Goal: Communication & Community: Answer question/provide support

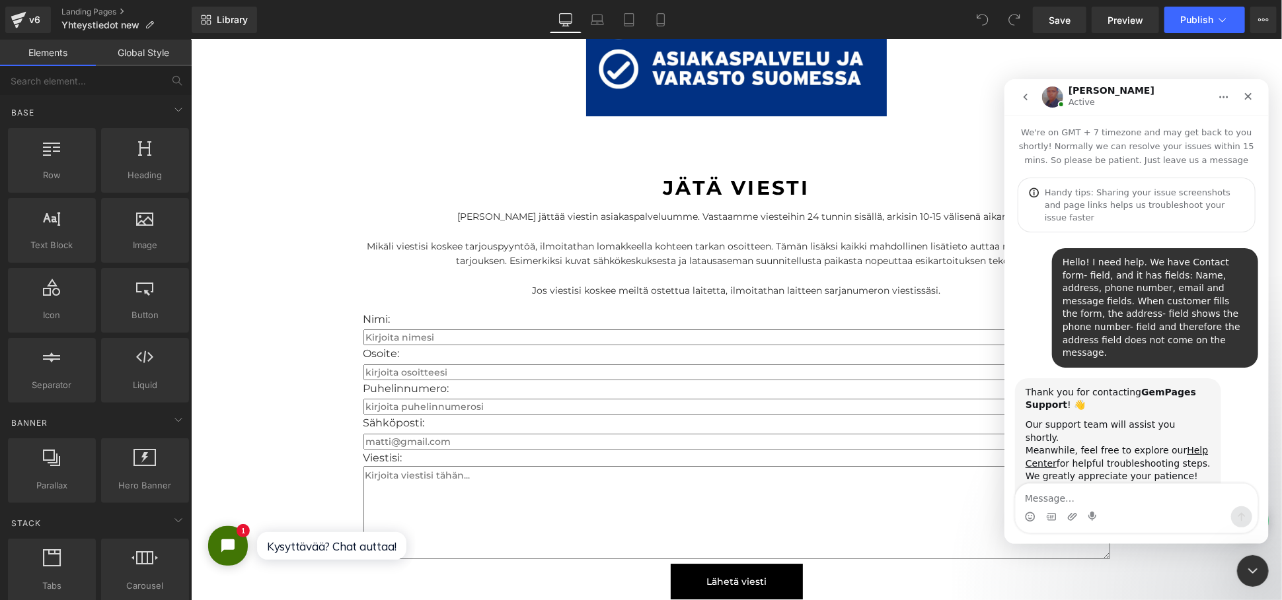
scroll to position [647, 0]
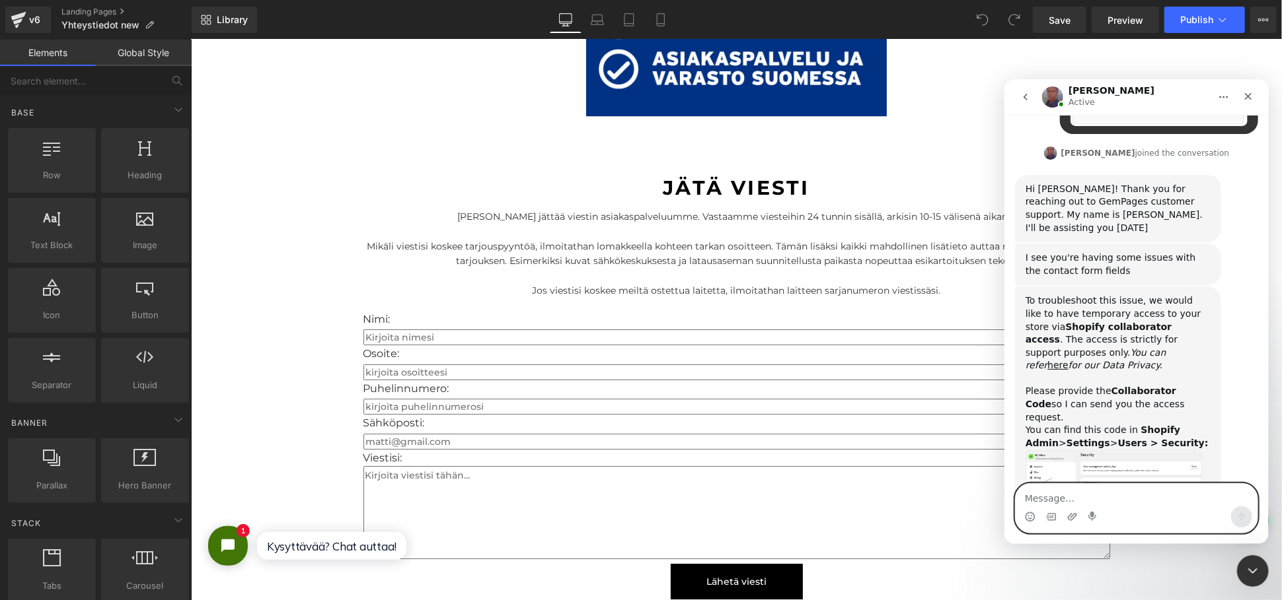
drag, startPoint x: 1137, startPoint y: 501, endPoint x: 1145, endPoint y: 497, distance: 9.2
click at [1138, 499] on textarea "Message…" at bounding box center [1136, 495] width 242 height 22
paste textarea "7826"
type textarea "Hi! For sure, thanks! The code is: 7826"
click at [1235, 515] on icon "Send a message…" at bounding box center [1240, 516] width 11 height 11
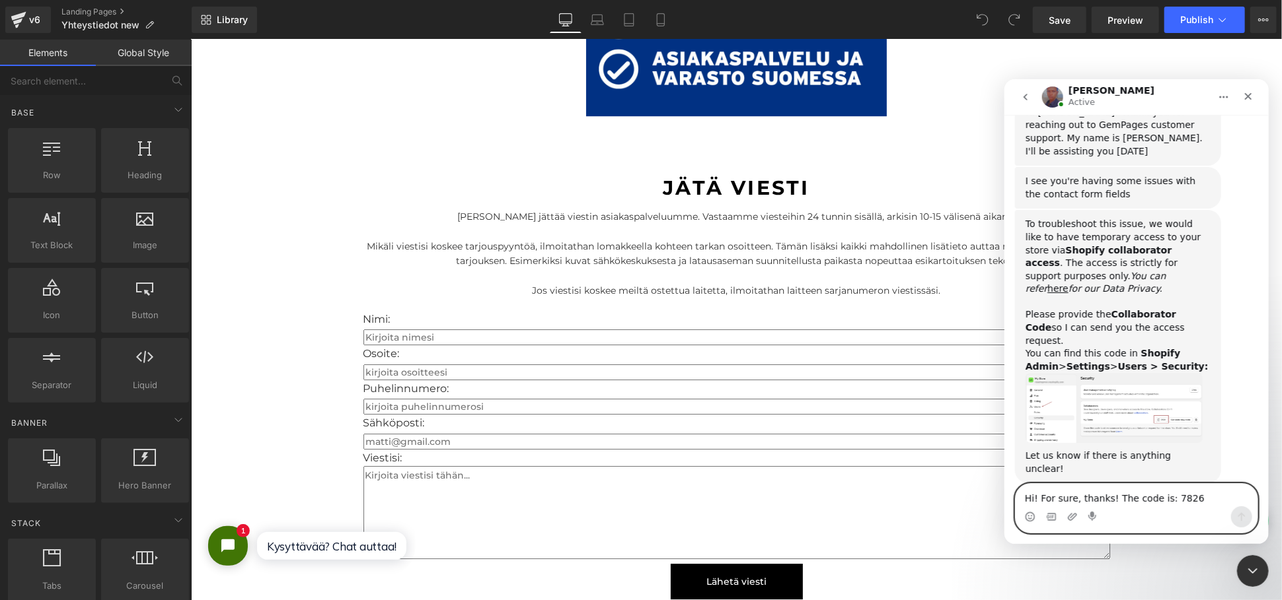
scroll to position [739, 0]
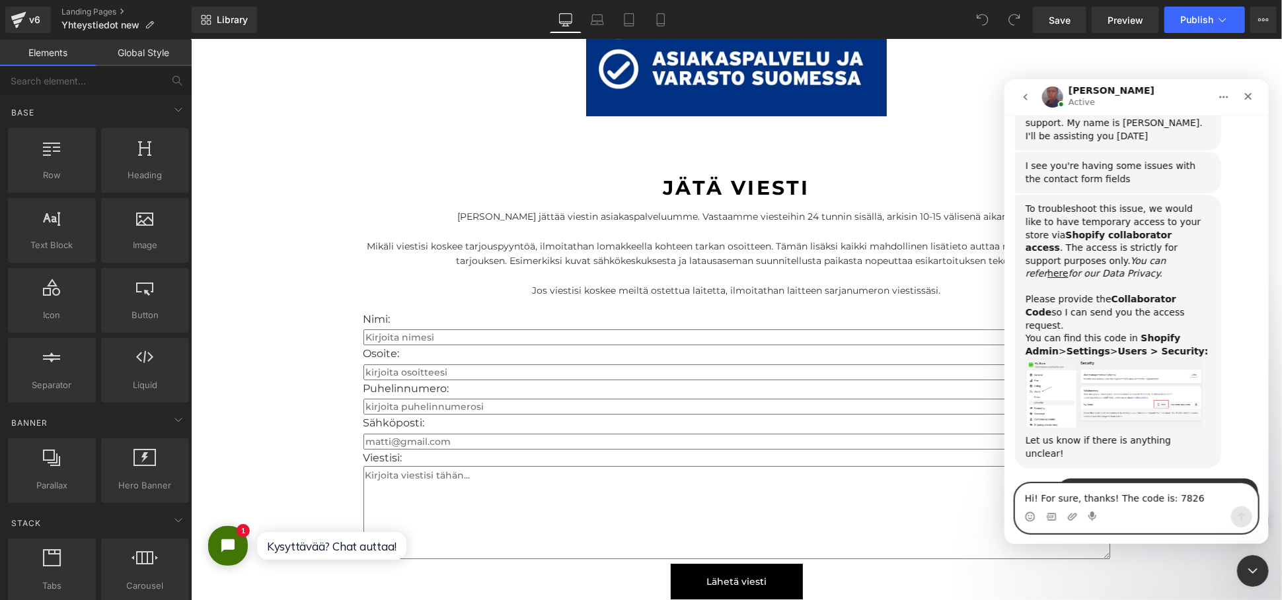
click at [1123, 498] on textarea "Hi! For sure, thanks! The code is: 7826" at bounding box center [1136, 495] width 242 height 22
type textarea "Thanks!"
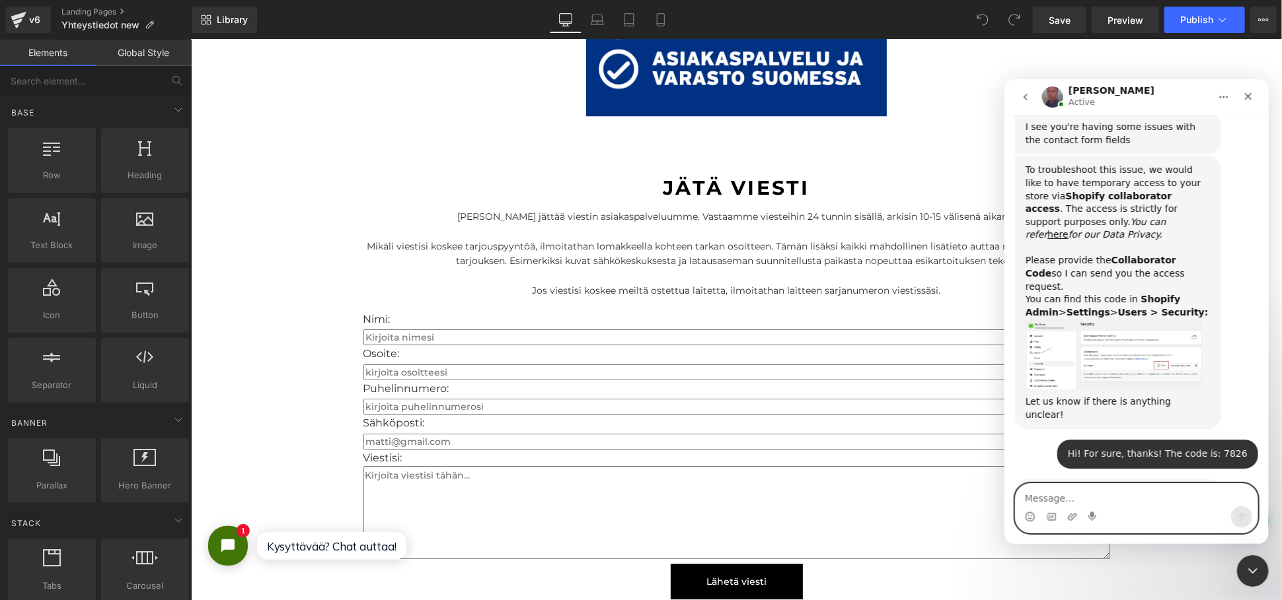
scroll to position [818, 0]
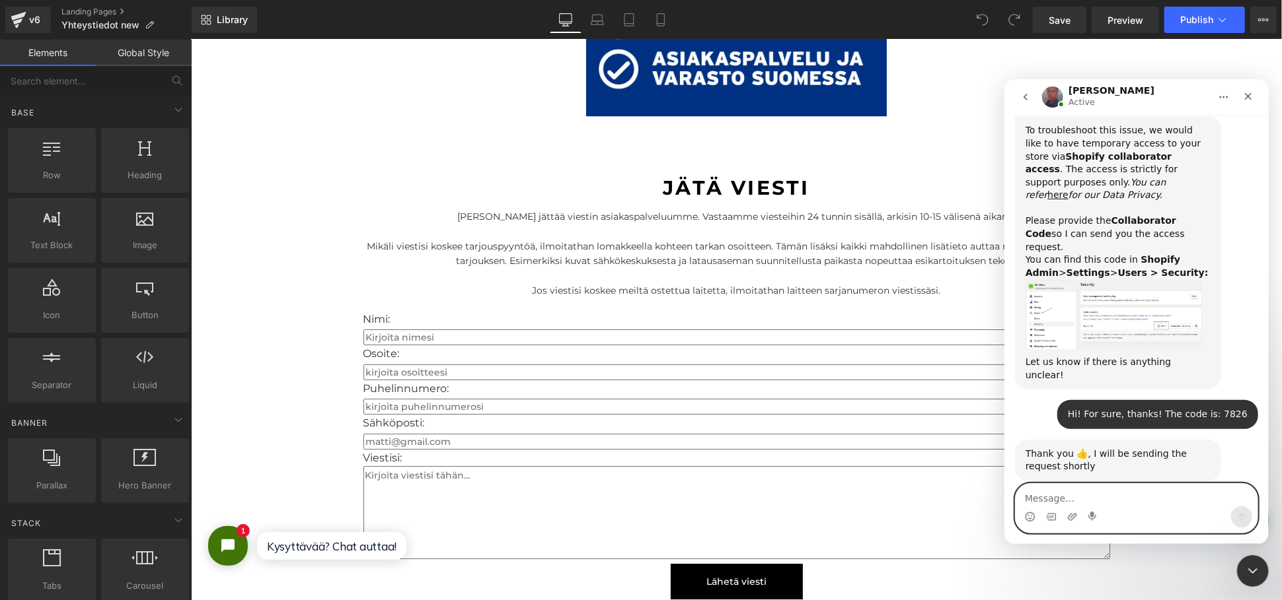
click at [1118, 489] on textarea "Message…" at bounding box center [1136, 495] width 242 height 22
click at [1077, 499] on textarea "Message…" at bounding box center [1136, 495] width 242 height 22
type textarea "Access granted!"
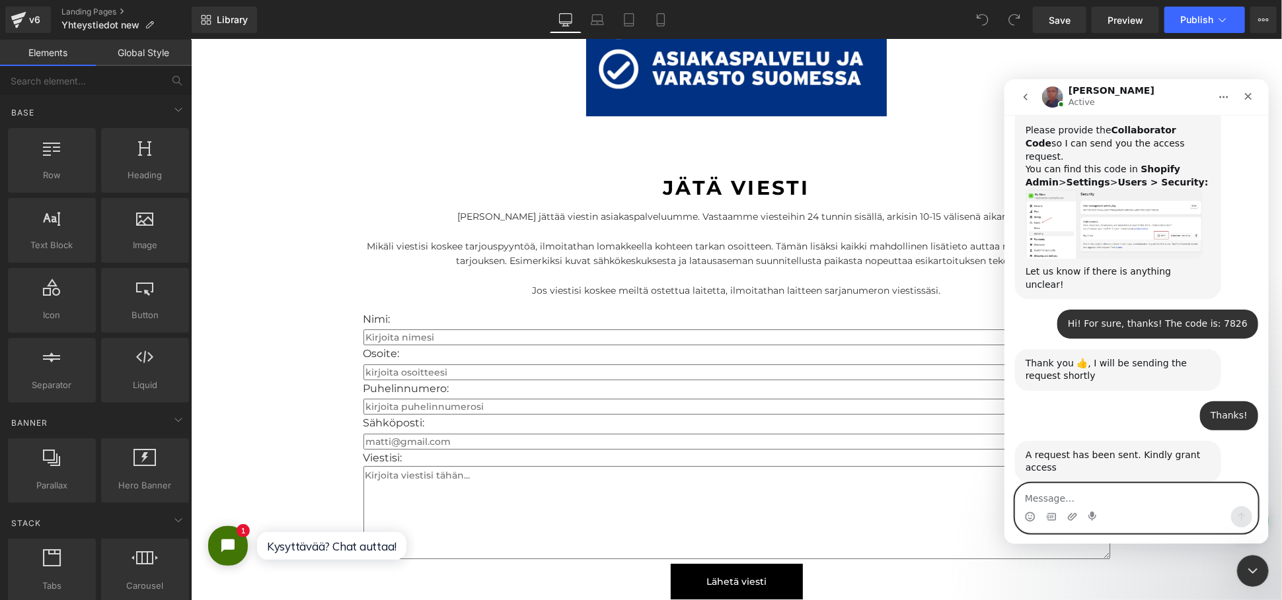
scroll to position [908, 0]
click at [1184, 488] on textarea "Message…" at bounding box center [1136, 495] width 242 height 22
click at [1097, 493] on textarea "Message…" at bounding box center [1136, 495] width 242 height 22
click at [1172, 504] on textarea "Message…" at bounding box center [1136, 495] width 242 height 22
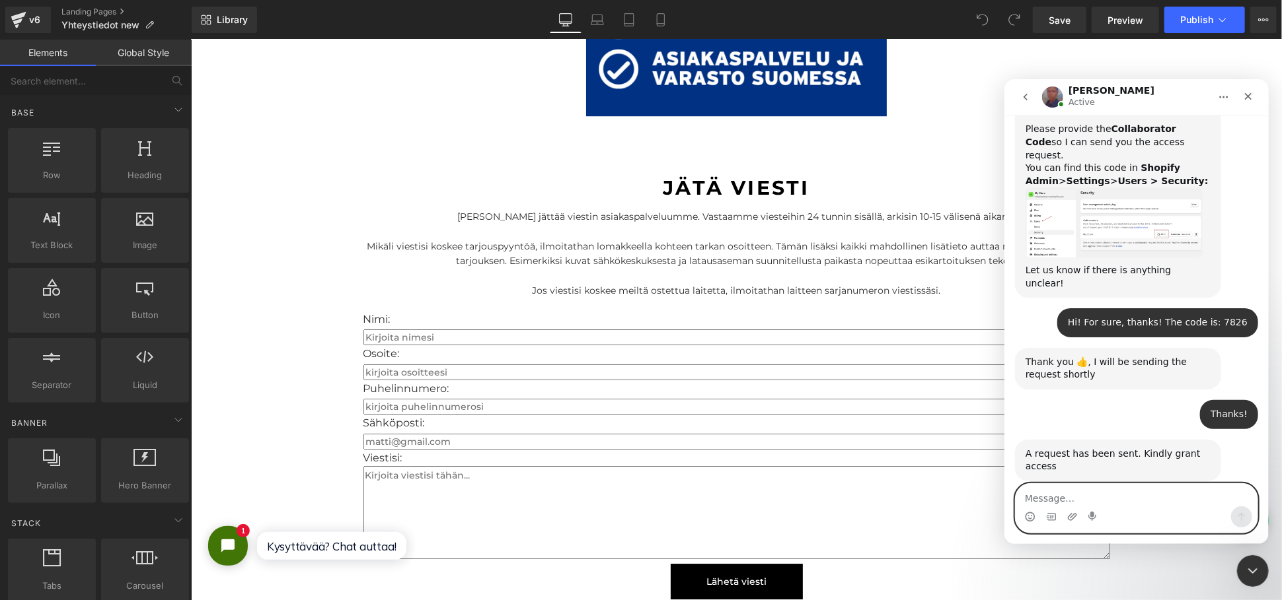
click at [1172, 504] on textarea "Message…" at bounding box center [1136, 495] width 242 height 22
type textarea "J"
type textarea "Yes! So the page is ''Yhteystiedot new''"
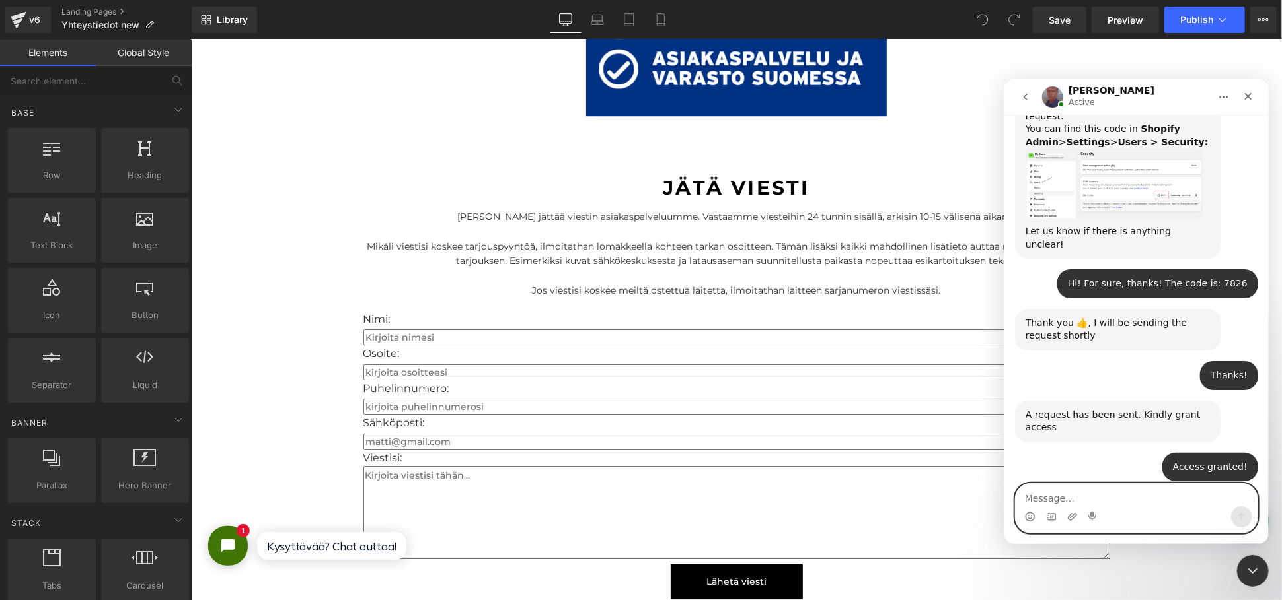
scroll to position [1001, 0]
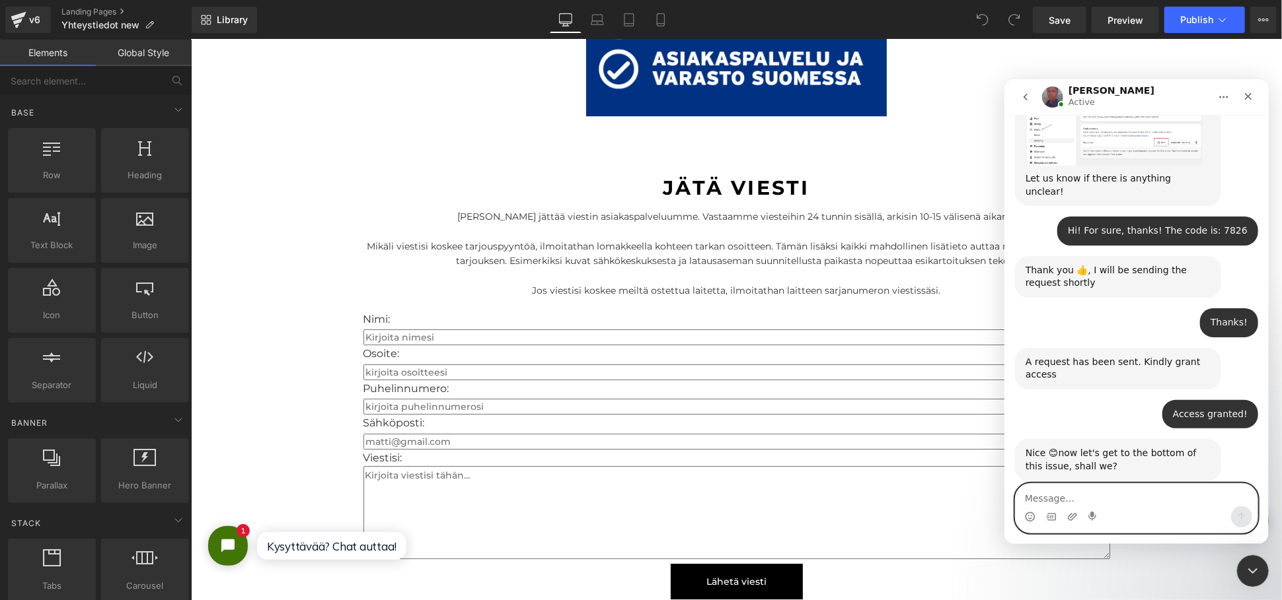
click at [1089, 491] on textarea "Message…" at bounding box center [1136, 495] width 242 height 22
click at [1140, 489] on textarea "Message…" at bounding box center [1136, 495] width 242 height 22
type textarea "Thanks"
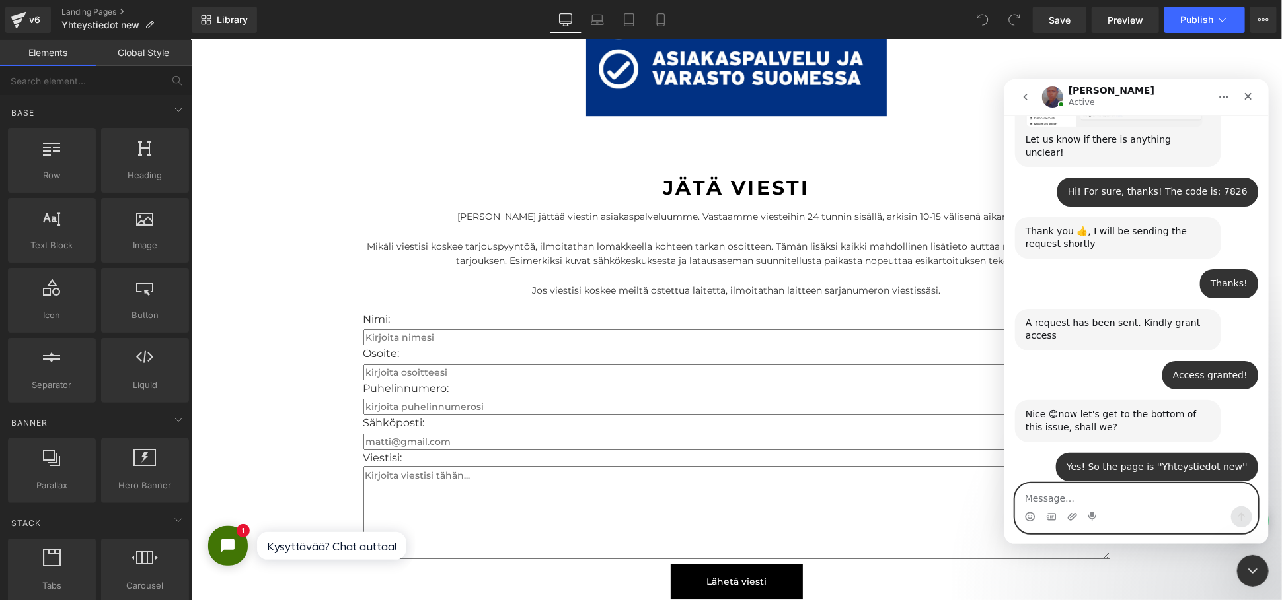
scroll to position [1232, 0]
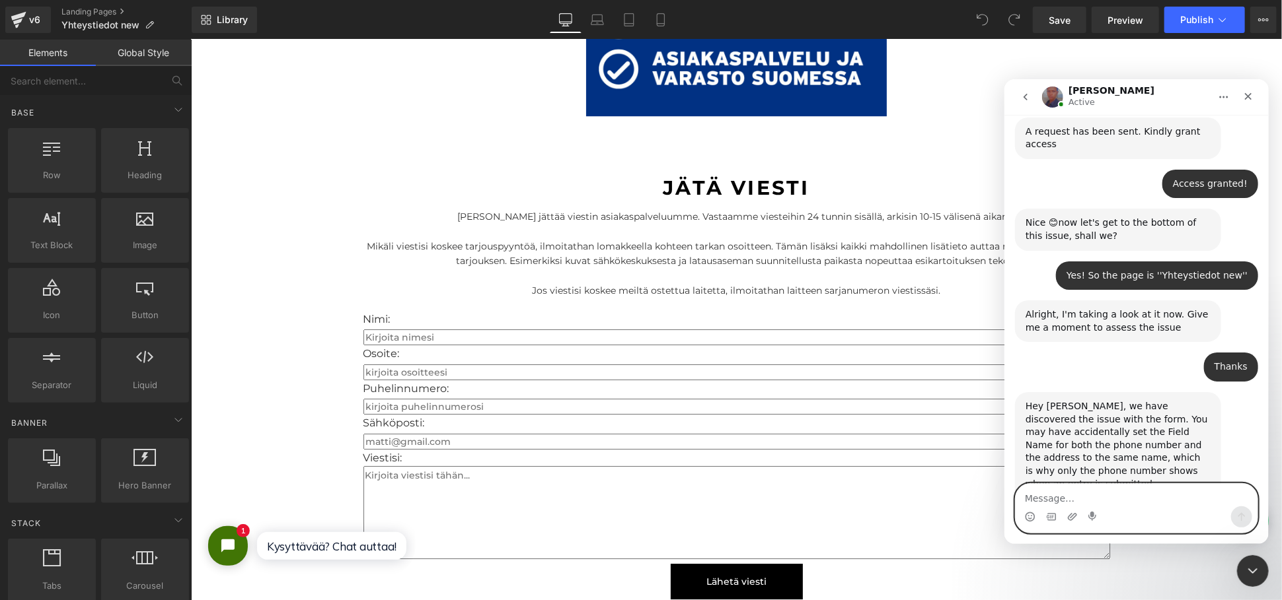
click at [1103, 504] on textarea "Message…" at bounding box center [1136, 495] width 242 height 22
click at [1098, 490] on img "Jay says…" at bounding box center [1113, 534] width 177 height 88
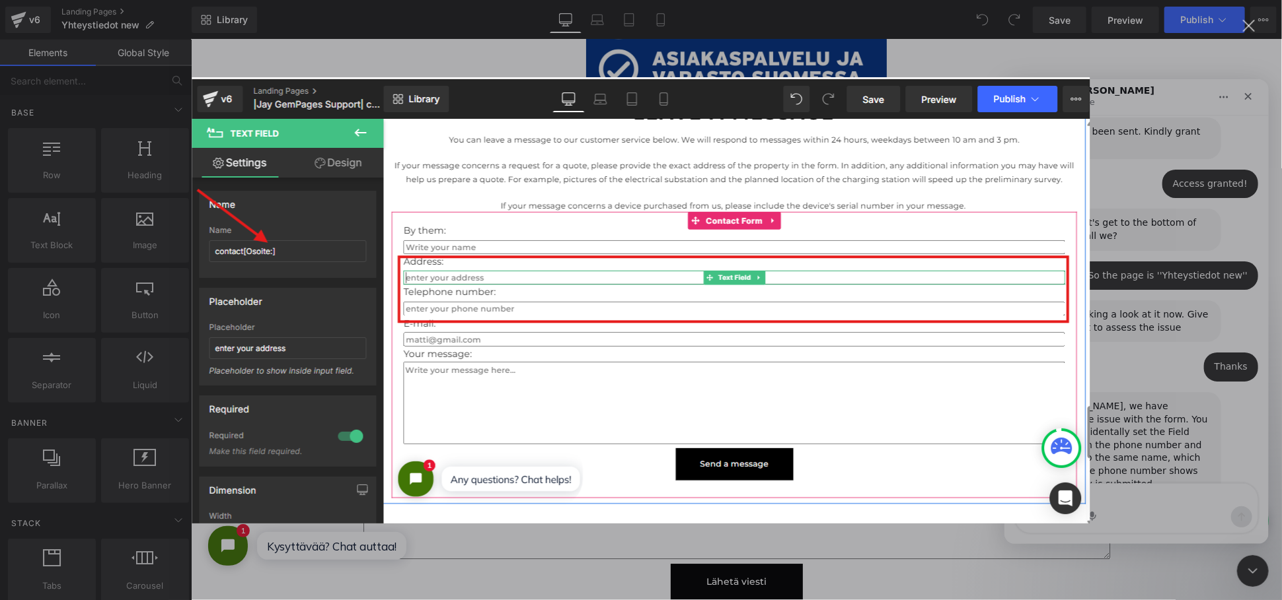
scroll to position [0, 0]
click at [1207, 298] on div "Intercom messenger" at bounding box center [641, 300] width 1282 height 600
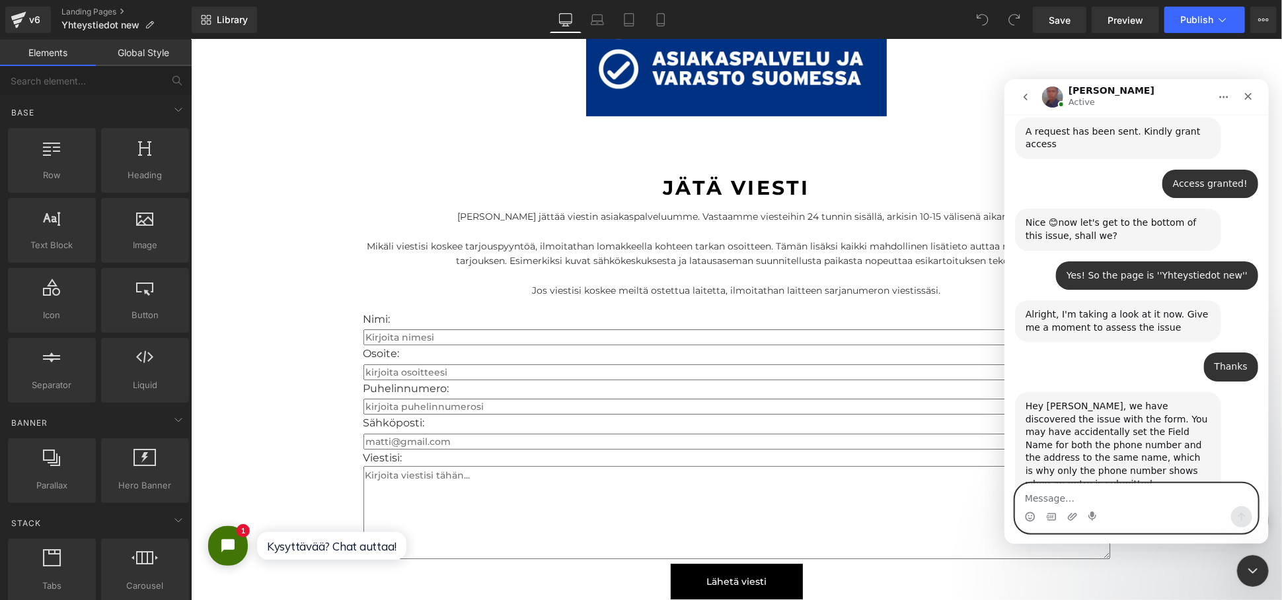
click at [1109, 491] on textarea "Message…" at bounding box center [1136, 495] width 242 height 22
type textarea "Ooooh okay!"
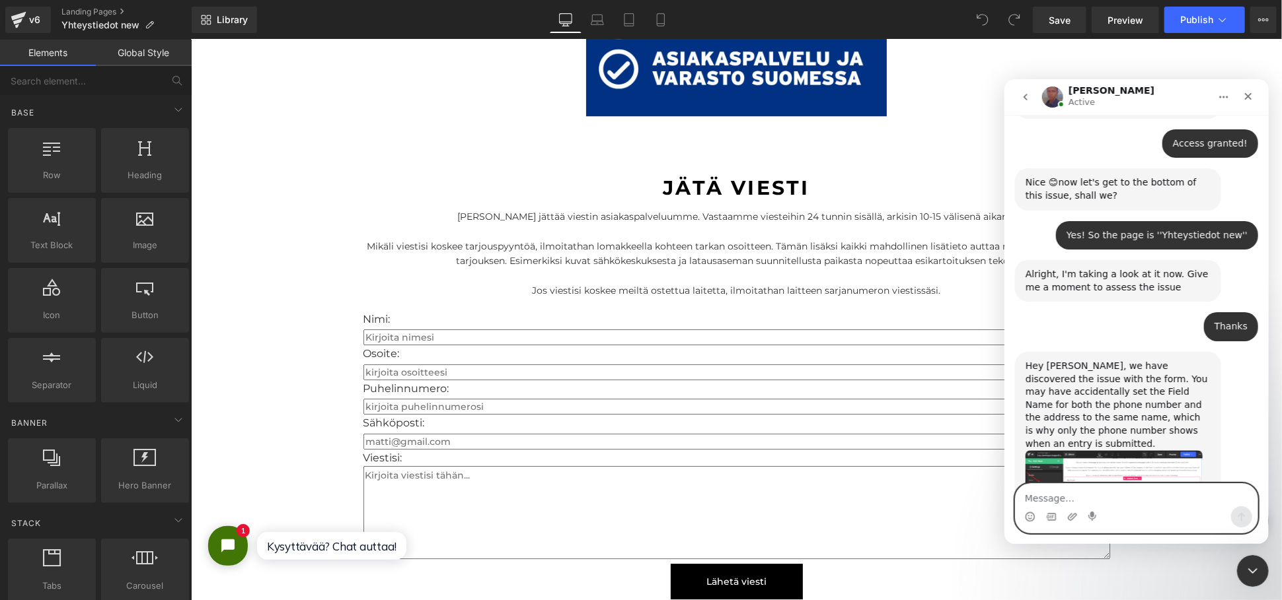
click at [1110, 497] on textarea "Message…" at bounding box center [1136, 495] width 242 height 22
type textarea "Perfect, I'll do so"
